Goal: Communication & Community: Answer question/provide support

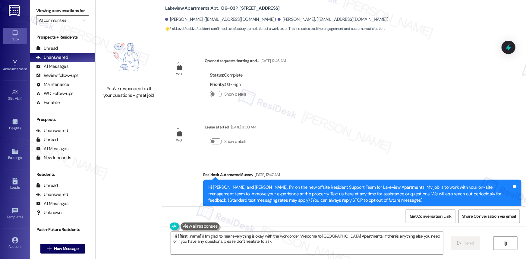
scroll to position [2961, 0]
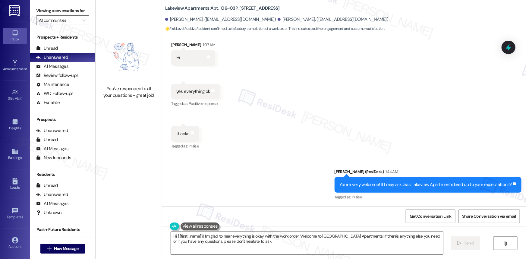
click at [280, 245] on textarea "Hi {{first_name}}! I'm glad to hear everything is okay with the work order. Wel…" at bounding box center [307, 243] width 272 height 23
click at [229, 167] on div "Sent via SMS [PERSON_NAME] (ResiDesk) 1:44 AM You're very welcome! If I may ask…" at bounding box center [344, 180] width 364 height 51
click at [257, 185] on div "Sent via SMS [PERSON_NAME] (ResiDesk) 1:44 AM You're very welcome! If I may ask…" at bounding box center [344, 180] width 364 height 51
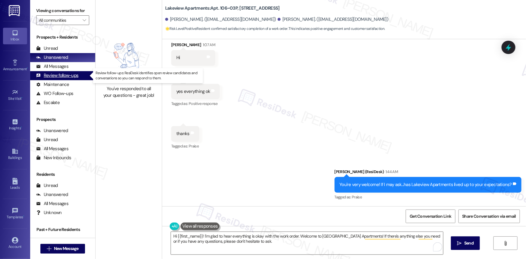
click at [63, 76] on div "Review follow-ups" at bounding box center [57, 75] width 42 height 6
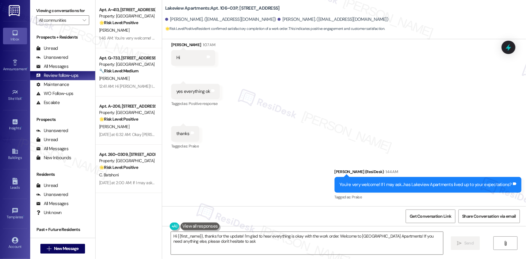
type textarea "Hi {{first_name}}, thanks for the update! I'm glad to hear everything is okay w…"
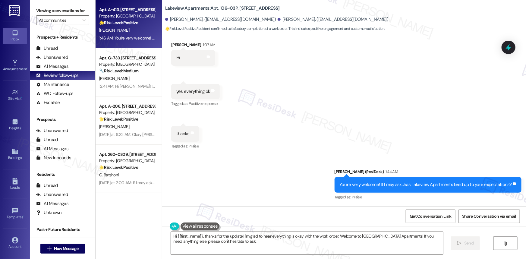
click at [128, 17] on div "Property: [GEOGRAPHIC_DATA]" at bounding box center [127, 16] width 56 height 6
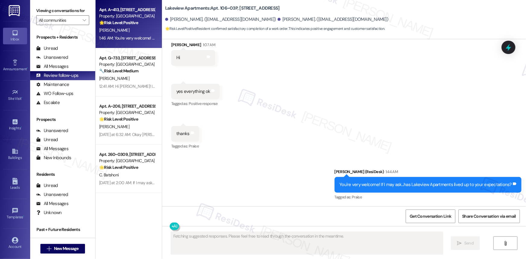
scroll to position [818, 0]
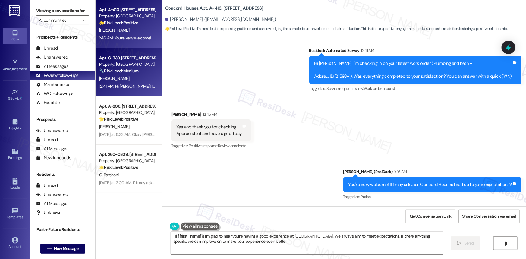
type textarea "Hi {{first_name}}! I'm glad to hear you're having a good experience at [GEOGRAP…"
click at [131, 61] on div "Property: [GEOGRAPHIC_DATA]" at bounding box center [127, 64] width 56 height 6
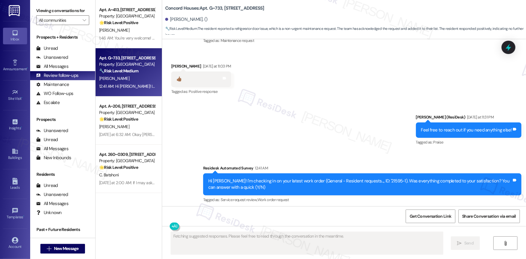
scroll to position [1486, 0]
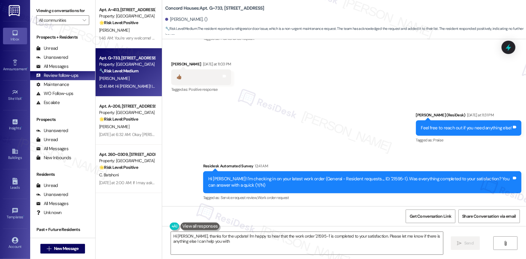
type textarea "Hi [PERSON_NAME], thanks for the update! I'm happy to hear that the work order …"
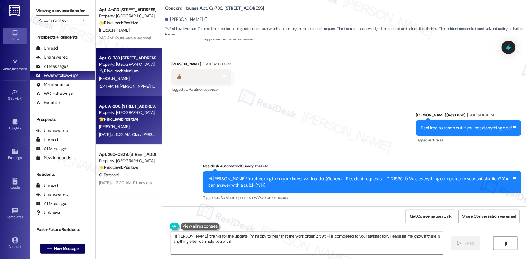
click at [129, 114] on div "Property: [GEOGRAPHIC_DATA]" at bounding box center [127, 112] width 56 height 6
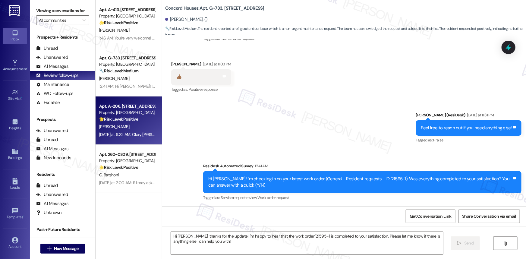
type textarea "Fetching suggested responses. Please feel free to read through the conversation…"
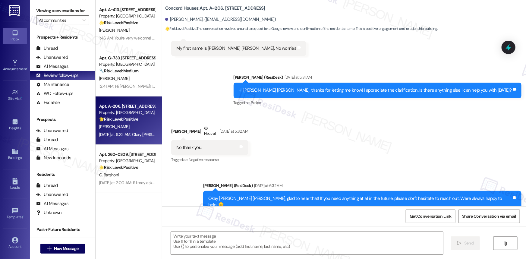
scroll to position [730, 0]
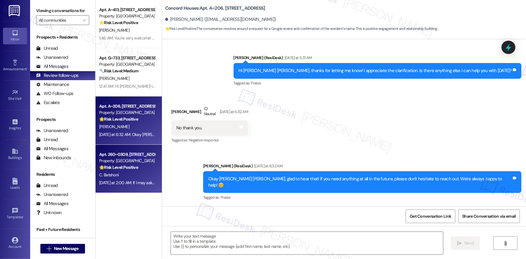
click at [117, 166] on strong "🌟 Risk Level: Positive" at bounding box center [118, 166] width 39 height 5
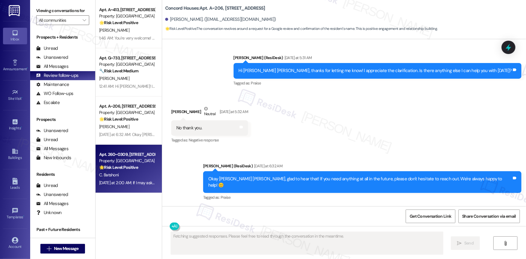
scroll to position [569, 0]
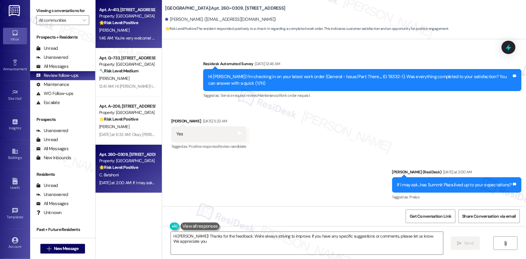
type textarea "Hi [PERSON_NAME]! Thanks for the feedback. We're always striving to improve. If…"
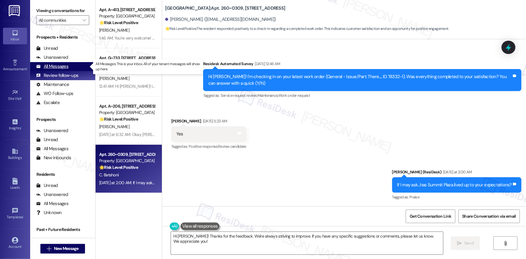
click at [53, 65] on div "All Messages" at bounding box center [52, 66] width 32 height 6
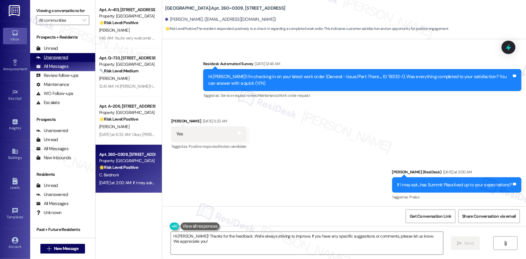
click at [52, 56] on div "Unanswered" at bounding box center [52, 57] width 32 height 6
